Goal: Information Seeking & Learning: Learn about a topic

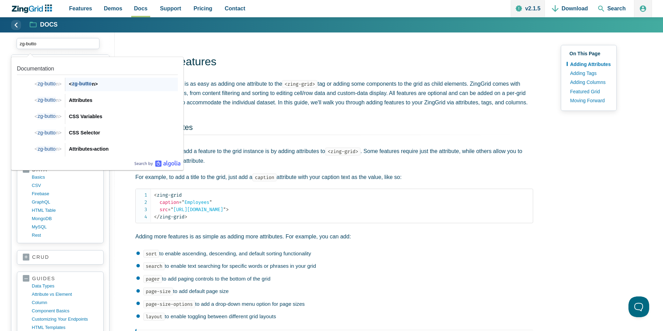
type input "zg-button"
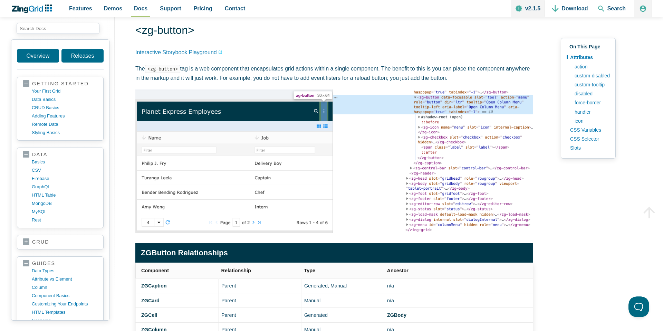
scroll to position [30, 0]
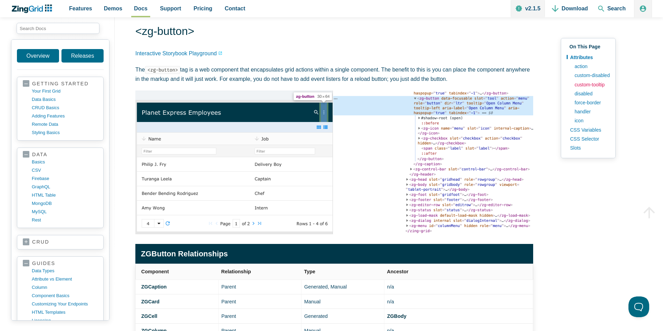
click at [587, 84] on link "custom-tooltip" at bounding box center [591, 84] width 39 height 9
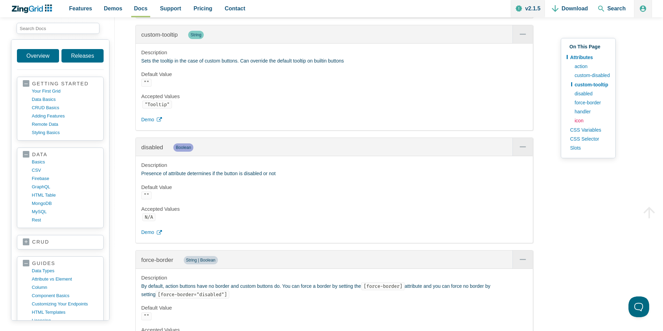
click at [579, 120] on link "icon" at bounding box center [591, 120] width 39 height 9
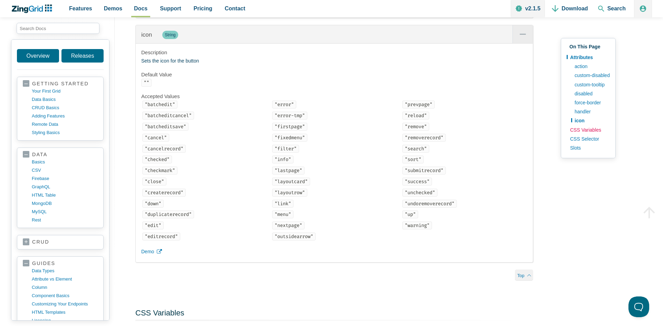
click at [583, 129] on link "CSS Variables" at bounding box center [588, 129] width 43 height 9
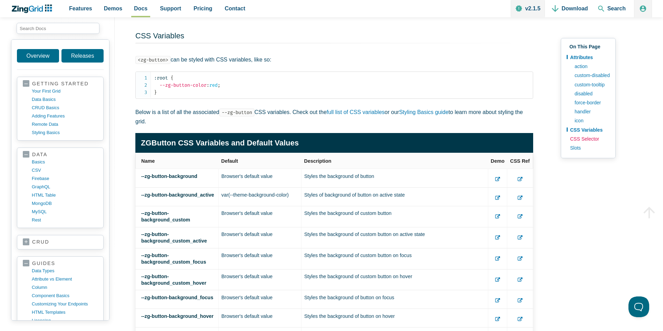
click at [583, 138] on link "CSS Selector" at bounding box center [588, 138] width 43 height 9
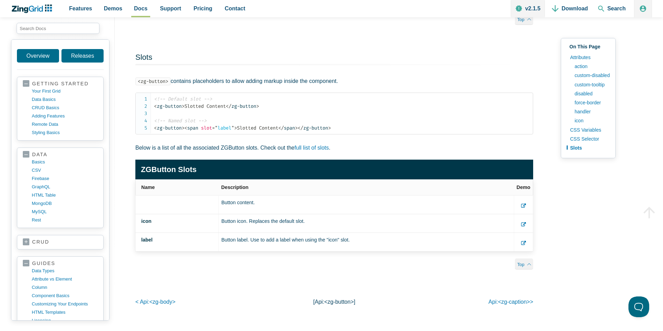
scroll to position [3265, 0]
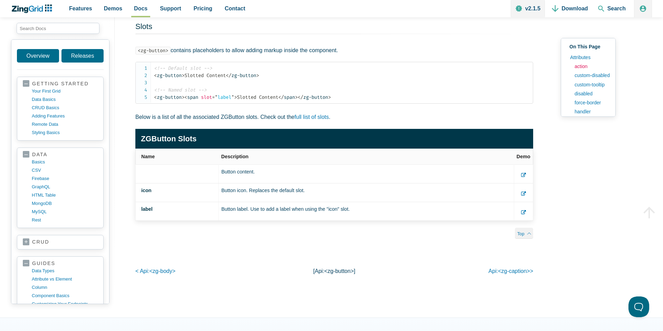
click at [582, 64] on link "action" at bounding box center [591, 66] width 39 height 9
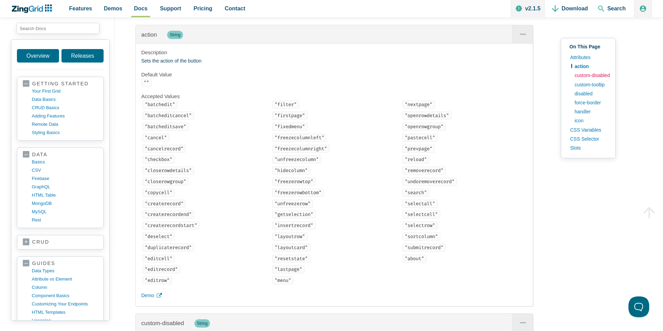
click at [586, 75] on link "custom-disabled" at bounding box center [591, 75] width 39 height 9
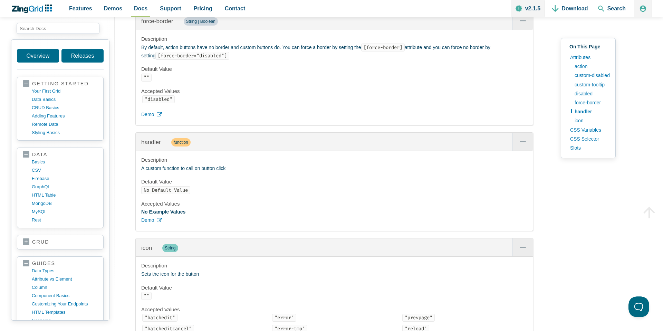
scroll to position [1338, 0]
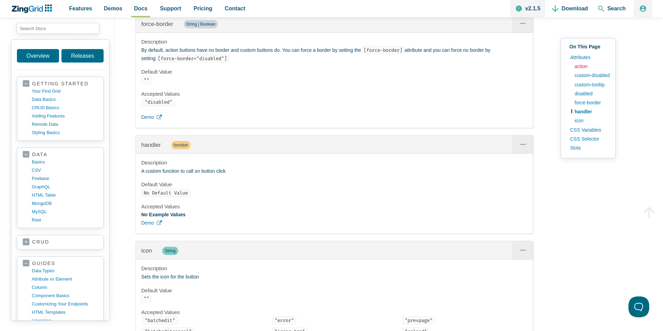
click at [581, 67] on link "action" at bounding box center [591, 66] width 39 height 9
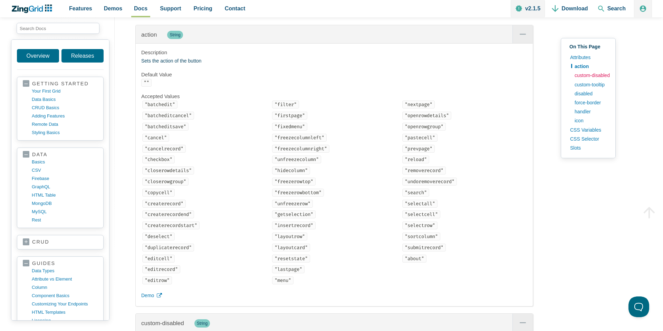
click at [585, 75] on link "custom-disabled" at bounding box center [591, 75] width 39 height 9
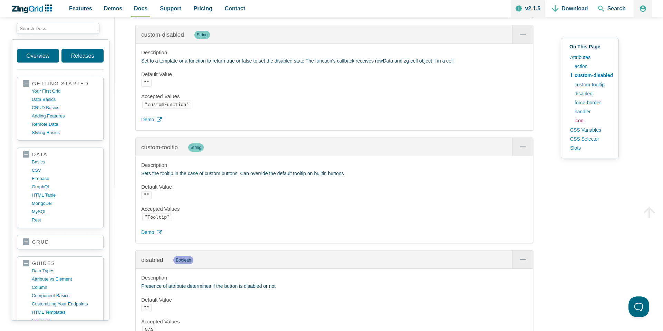
click at [578, 120] on link "icon" at bounding box center [593, 120] width 42 height 9
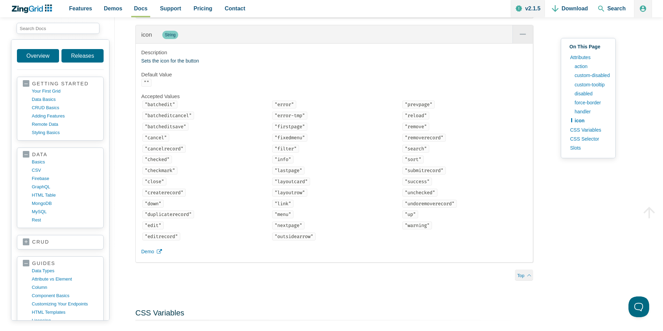
click at [157, 104] on code ""batchedit"" at bounding box center [159, 105] width 35 height 8
click at [283, 104] on code ""error"" at bounding box center [284, 105] width 24 height 8
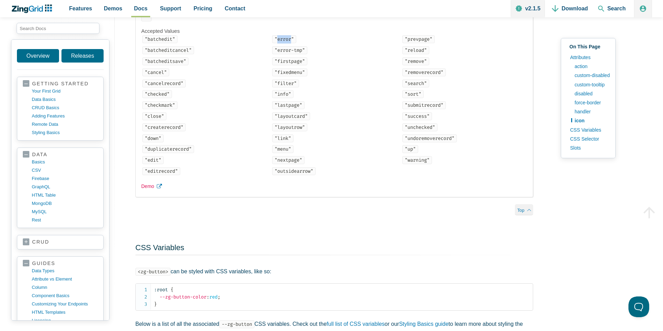
scroll to position [1620, 0]
click at [154, 185] on span "Demo" at bounding box center [147, 185] width 13 height 8
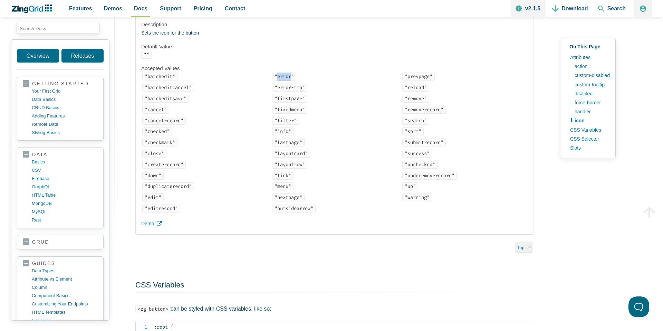
scroll to position [1581, 0]
click at [595, 129] on link "CSS Variables" at bounding box center [588, 129] width 43 height 9
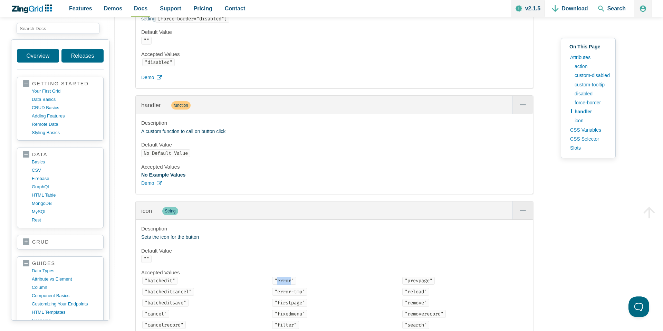
scroll to position [1332, 0]
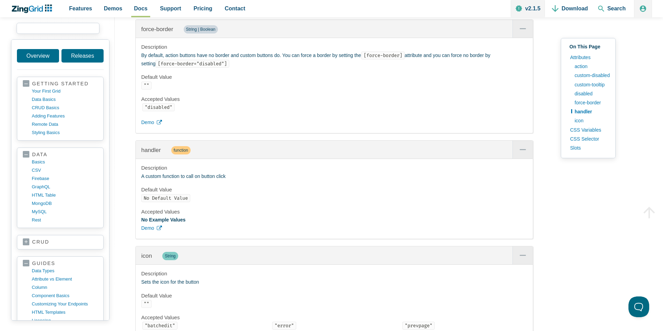
click at [56, 31] on input "search input" at bounding box center [58, 28] width 83 height 11
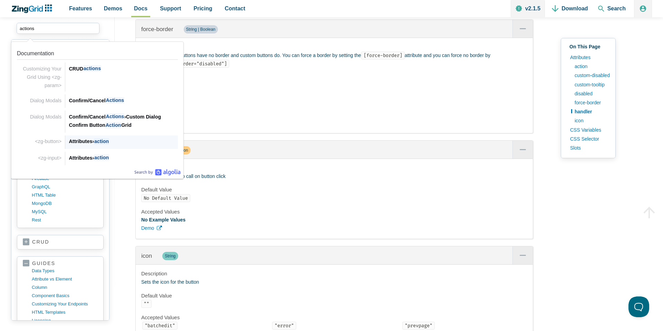
click at [71, 139] on div "Attributes › action" at bounding box center [123, 141] width 109 height 8
type input "actions"
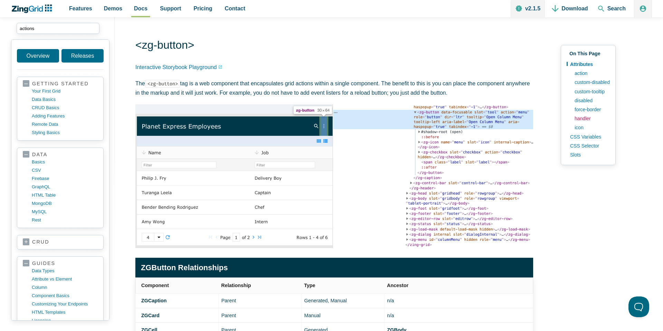
scroll to position [16, 0]
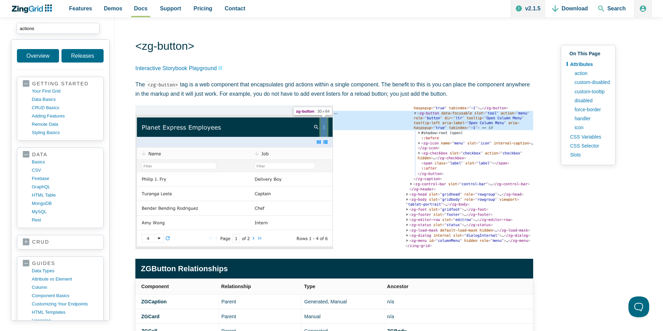
drag, startPoint x: 584, startPoint y: 201, endPoint x: 519, endPoint y: 179, distance: 68.6
click at [584, 71] on link "action" at bounding box center [591, 73] width 39 height 9
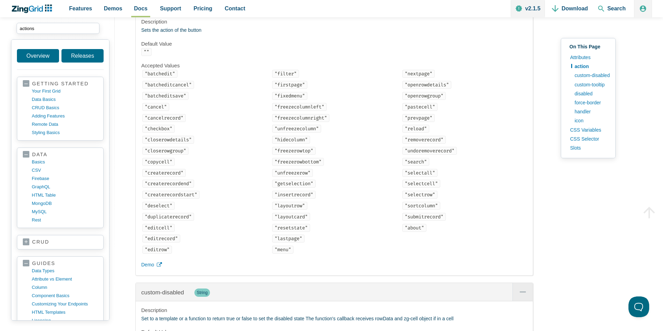
scroll to position [732, 0]
drag, startPoint x: 162, startPoint y: 74, endPoint x: 174, endPoint y: 74, distance: 11.7
click at [174, 74] on code ""batchedit"" at bounding box center [159, 73] width 35 height 8
copy code "edit"
click at [157, 248] on code ""editrow"" at bounding box center [157, 249] width 30 height 8
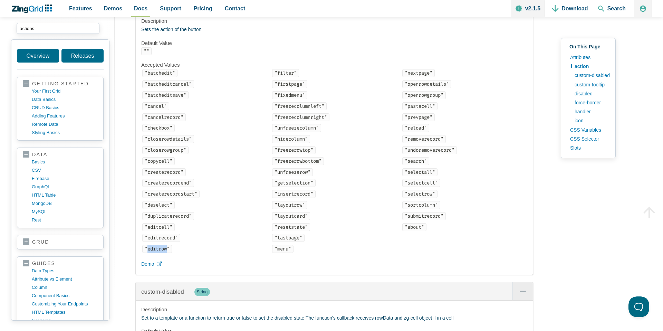
click at [157, 248] on code ""editrow"" at bounding box center [157, 249] width 30 height 8
copy code "editrow"
click at [157, 227] on code ""editcell"" at bounding box center [158, 227] width 32 height 8
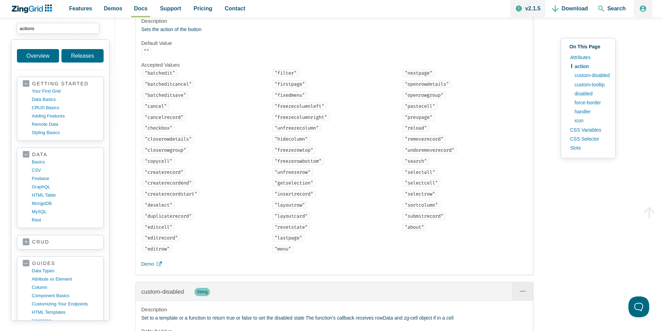
click at [163, 74] on code ""batchedit"" at bounding box center [159, 73] width 35 height 8
copy code "batchedit"
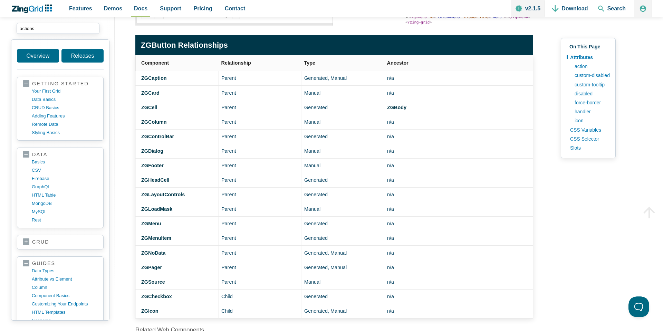
scroll to position [248, 0]
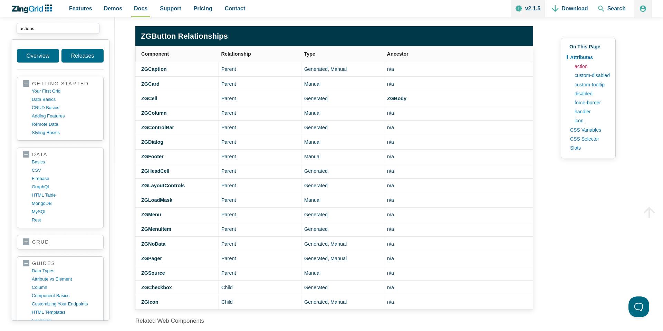
click at [579, 67] on link "action" at bounding box center [591, 66] width 39 height 9
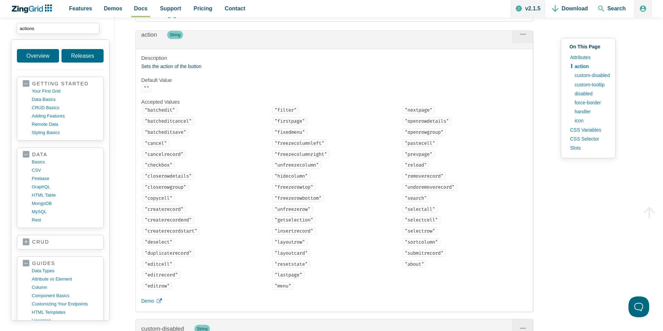
click at [161, 286] on code ""editrow"" at bounding box center [157, 286] width 30 height 8
copy code "editrow"
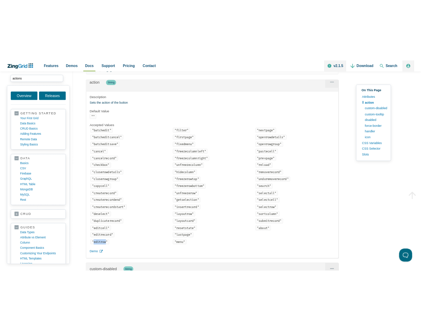
scroll to position [755, 0]
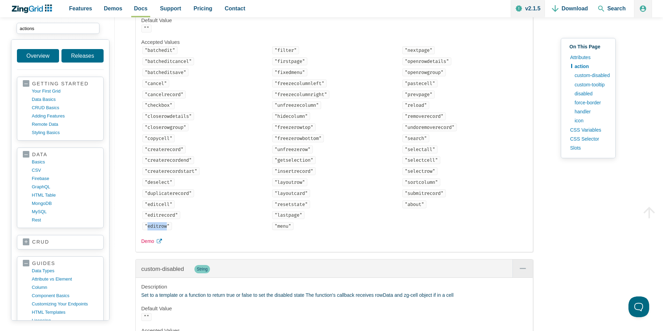
click at [154, 242] on link "Demo" at bounding box center [334, 241] width 386 height 8
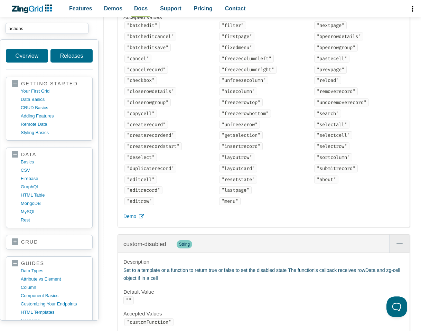
click at [142, 192] on code ""editrecord"" at bounding box center [143, 190] width 38 height 8
click at [141, 203] on code ""editrow"" at bounding box center [139, 201] width 30 height 8
click at [394, 307] on button at bounding box center [395, 305] width 21 height 21
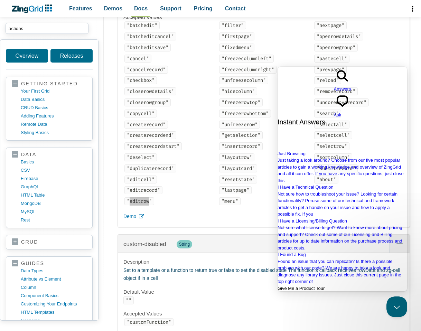
scroll to position [0, 0]
click at [391, 49] on li ""openrowgroup"" at bounding box center [359, 48] width 90 height 8
click at [394, 308] on button "Close Beacon popover" at bounding box center [395, 305] width 21 height 21
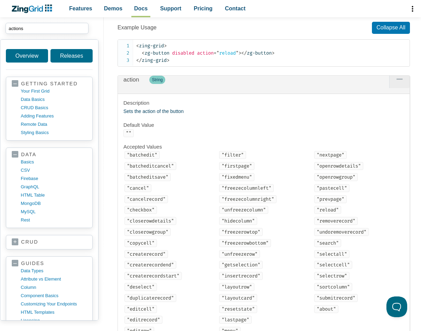
scroll to position [578, 0]
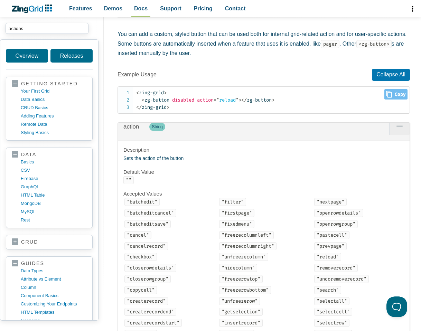
click at [228, 99] on span "= " reload "" at bounding box center [226, 100] width 25 height 6
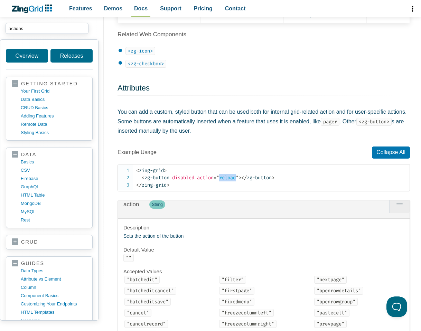
scroll to position [500, 0]
drag, startPoint x: 146, startPoint y: 132, endPoint x: 232, endPoint y: 131, distance: 85.4
click at [232, 131] on p "You can add a custom, styled button that can be used both for internal grid-rel…" at bounding box center [263, 121] width 292 height 28
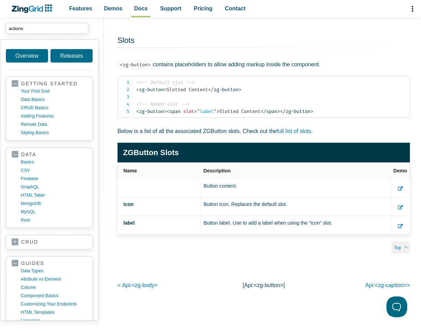
scroll to position [3295, 0]
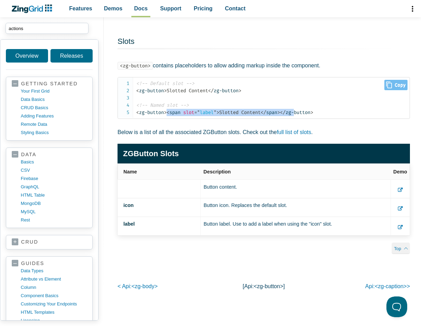
drag, startPoint x: 169, startPoint y: 119, endPoint x: 301, endPoint y: 117, distance: 131.7
click at [301, 116] on code "<!-- Default slot --> < zg-button > Slotted Content </ zg-button > <!-- Named s…" at bounding box center [272, 98] width 273 height 36
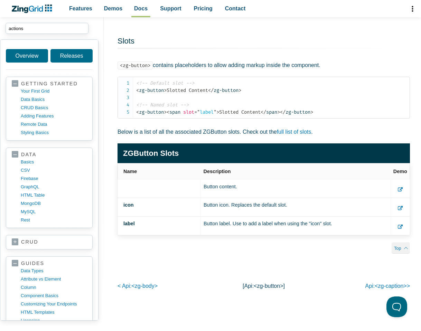
drag, startPoint x: 205, startPoint y: 192, endPoint x: 215, endPoint y: 195, distance: 10.5
click at [238, 192] on td "Button content." at bounding box center [296, 188] width 190 height 19
click at [213, 192] on td "Button content." at bounding box center [296, 188] width 190 height 19
click at [214, 192] on td "Button content." at bounding box center [296, 188] width 190 height 19
click at [215, 192] on td "Button content." at bounding box center [296, 188] width 190 height 19
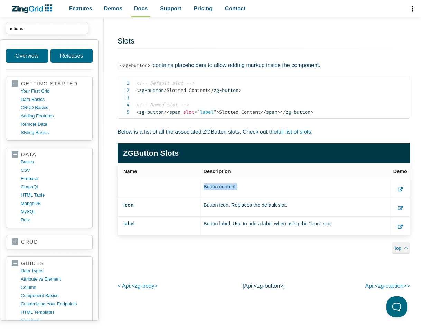
click at [215, 192] on td "Button content." at bounding box center [296, 188] width 190 height 19
click at [211, 212] on td "Button icon. Replaces the default slot." at bounding box center [296, 207] width 190 height 19
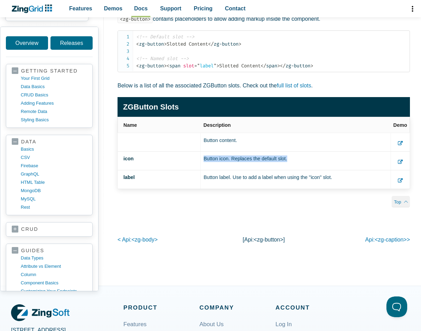
scroll to position [3342, 0]
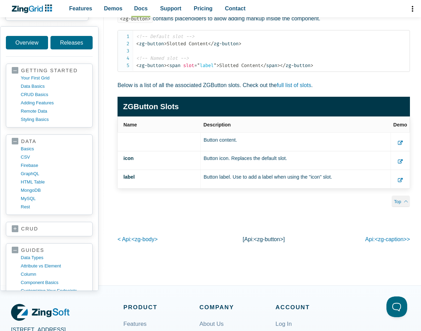
click at [403, 149] on td "App Content" at bounding box center [400, 142] width 19 height 19
click at [401, 145] on icon "App Content" at bounding box center [400, 143] width 5 height 5
click at [401, 163] on use "App Content" at bounding box center [400, 161] width 5 height 4
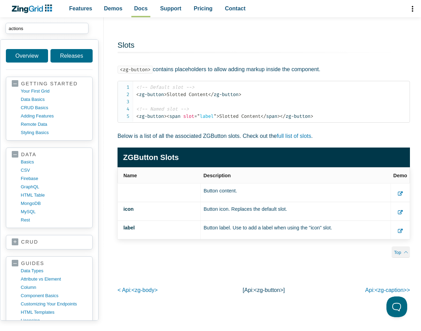
scroll to position [3289, 0]
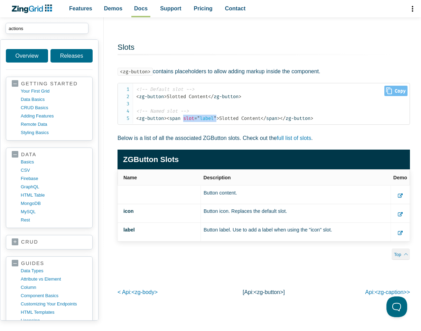
drag, startPoint x: 185, startPoint y: 126, endPoint x: 220, endPoint y: 125, distance: 34.9
click at [219, 121] on span "< span slot = " label " >" at bounding box center [193, 118] width 53 height 6
copy span "slot = " label ""
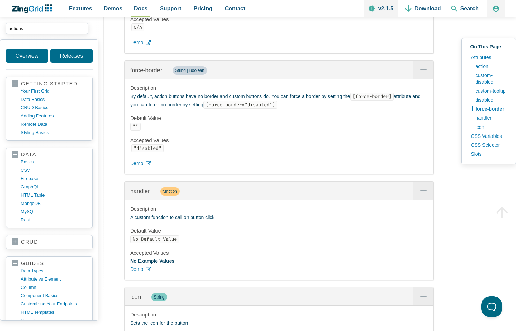
scroll to position [1281, 0]
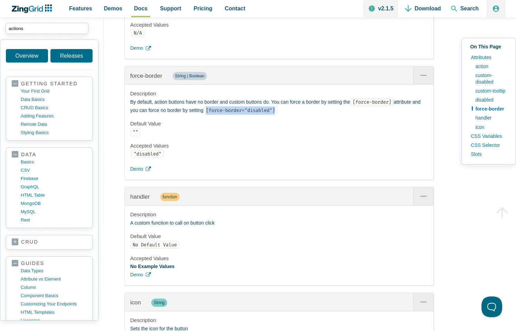
drag, startPoint x: 224, startPoint y: 110, endPoint x: 290, endPoint y: 110, distance: 65.3
click at [277, 110] on code "[force-border="disabled"]" at bounding box center [241, 110] width 74 height 8
copy code "[force-border="disabled"]"
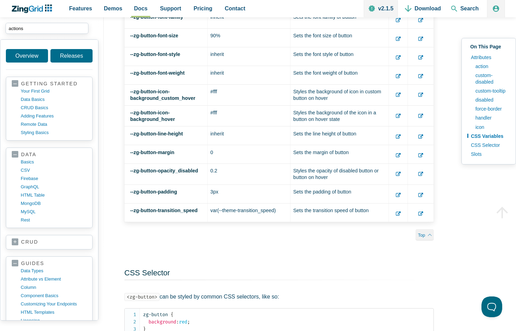
scroll to position [6, 0]
click at [28, 25] on input "actions" at bounding box center [47, 28] width 83 height 11
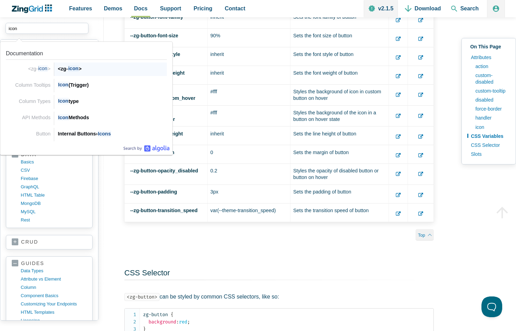
click at [73, 65] on span "icon" at bounding box center [73, 68] width 11 height 7
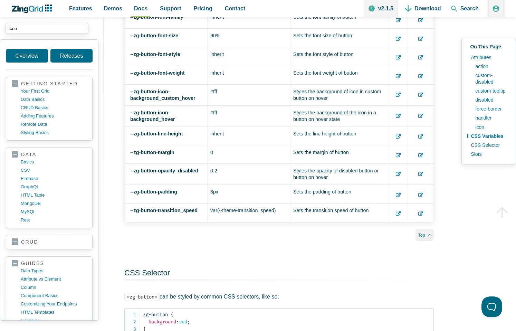
type input "icon"
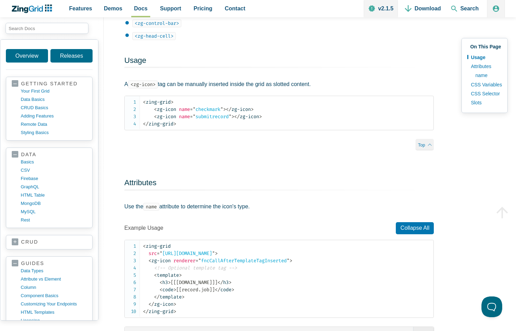
scroll to position [578, 0]
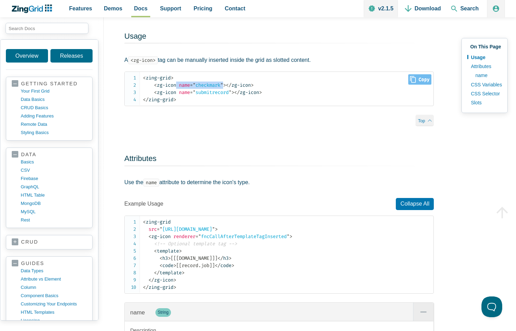
drag, startPoint x: 179, startPoint y: 86, endPoint x: 228, endPoint y: 86, distance: 49.8
click at [226, 86] on span "< zg-icon name = " checkmark " >" at bounding box center [190, 85] width 72 height 6
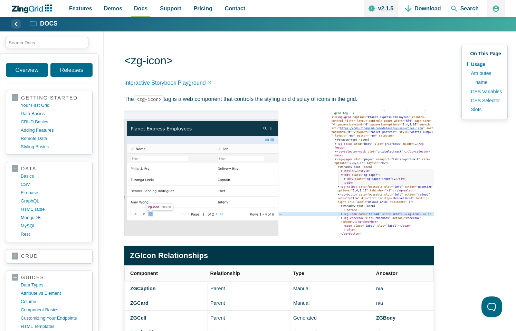
scroll to position [0, 0]
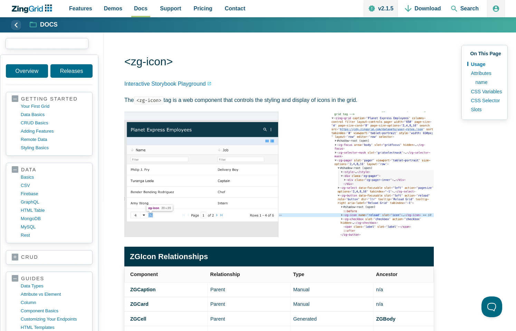
click at [22, 39] on input "search input" at bounding box center [47, 43] width 83 height 11
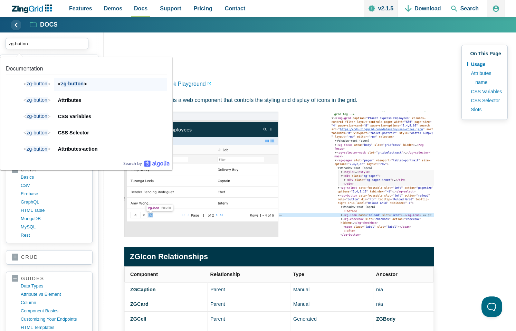
click at [62, 82] on span "zg-button" at bounding box center [72, 84] width 23 height 7
type input "zg-button"
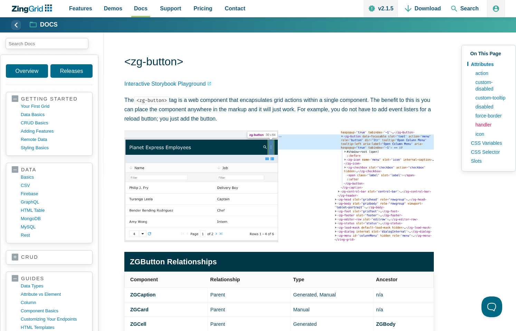
click at [491, 123] on link "handler" at bounding box center [491, 124] width 38 height 9
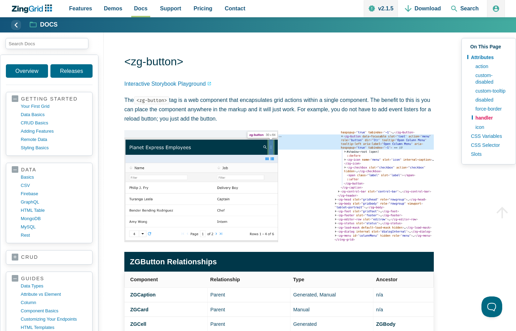
scroll to position [1443, 0]
